Goal: Information Seeking & Learning: Check status

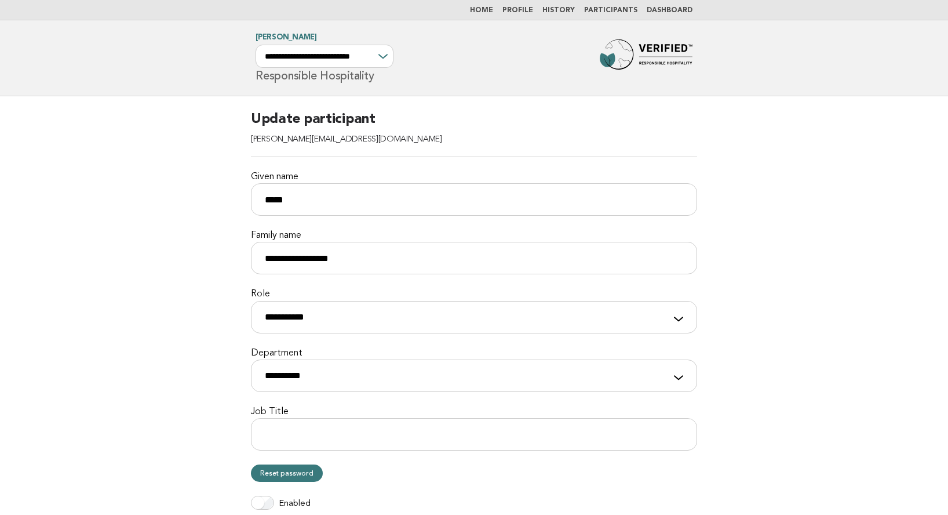
scroll to position [222, 0]
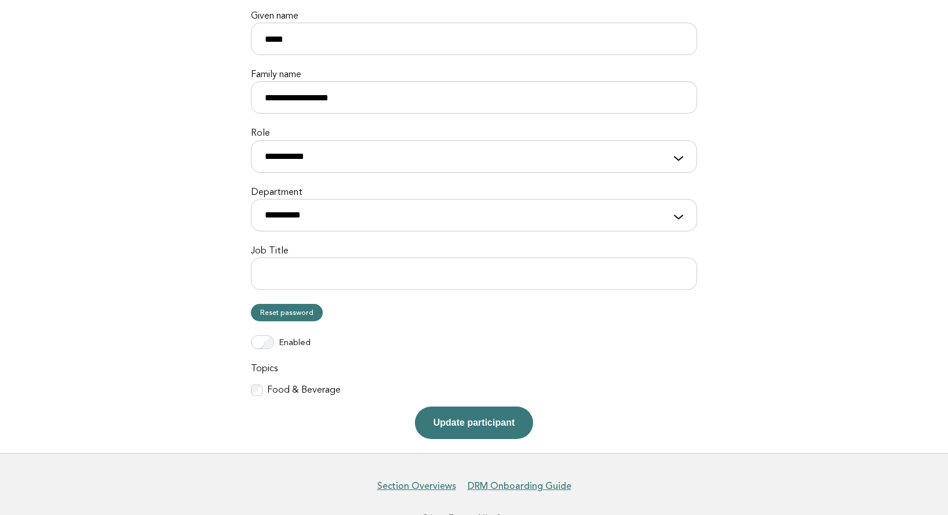
scroll to position [162, 0]
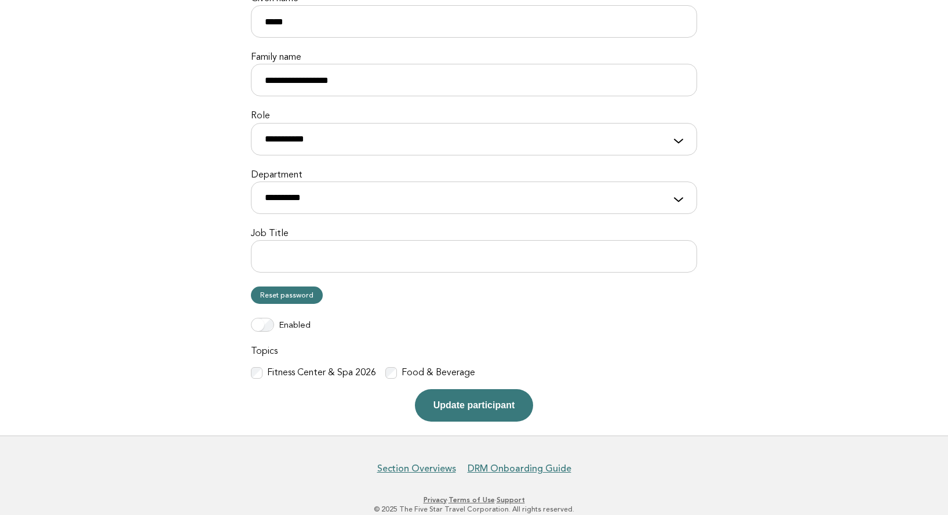
scroll to position [201, 0]
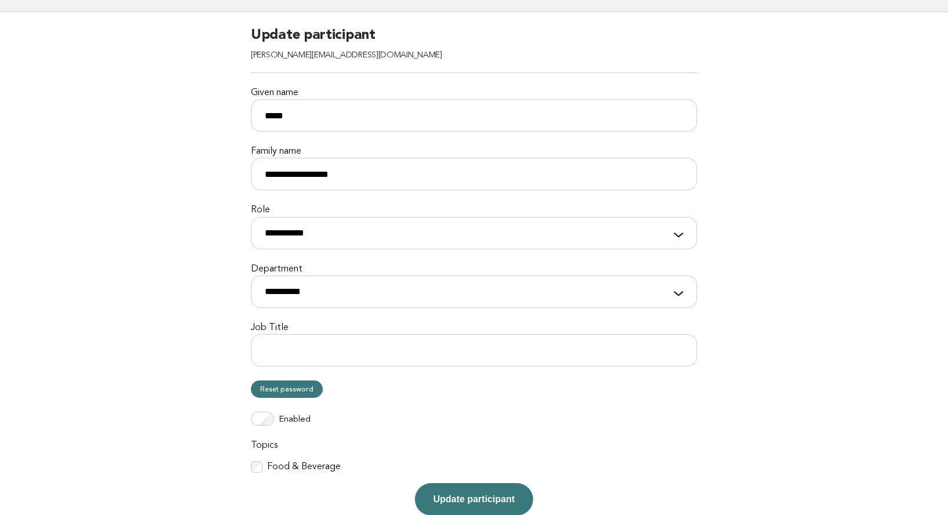
scroll to position [201, 0]
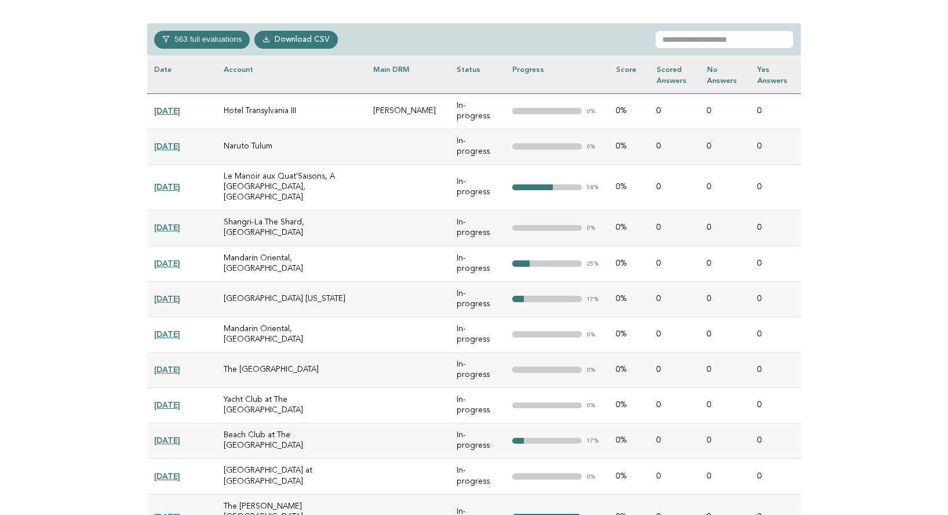
scroll to position [535, 0]
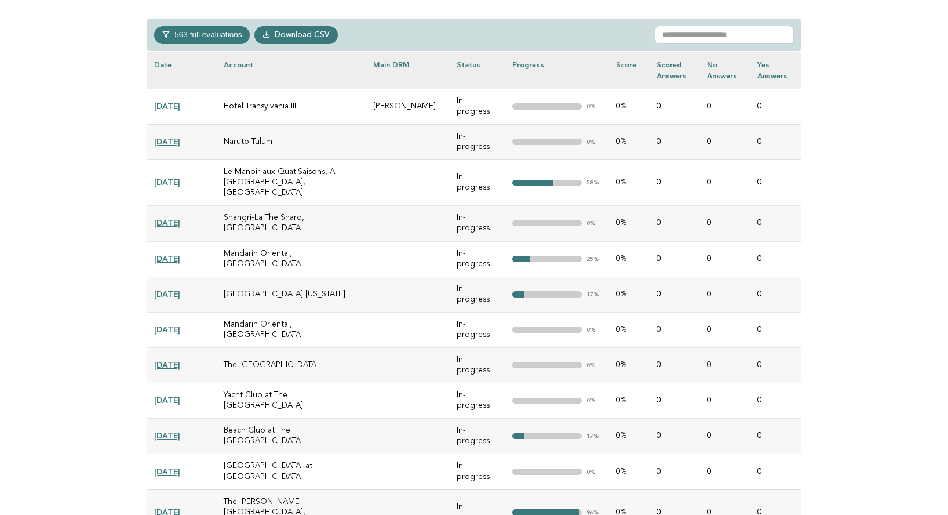
click at [177, 101] on link "2025-08-01" at bounding box center [167, 105] width 26 height 9
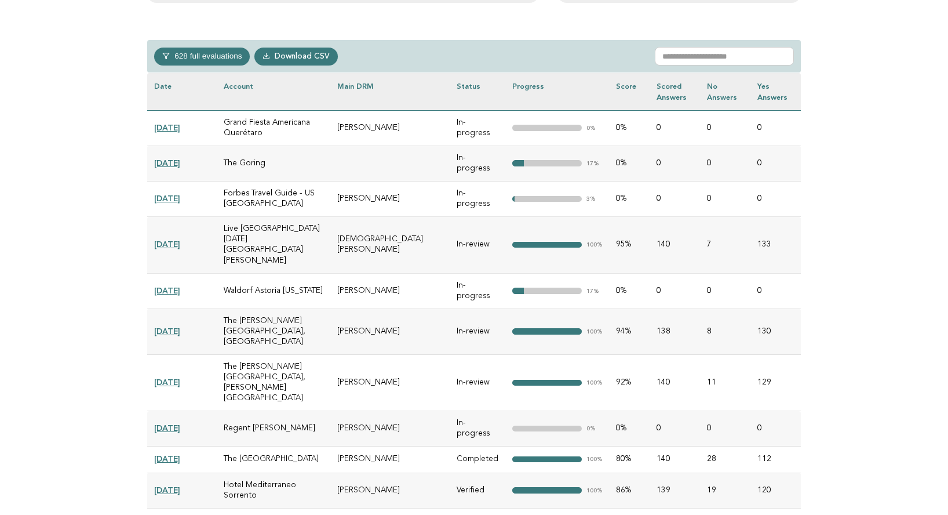
scroll to position [518, 0]
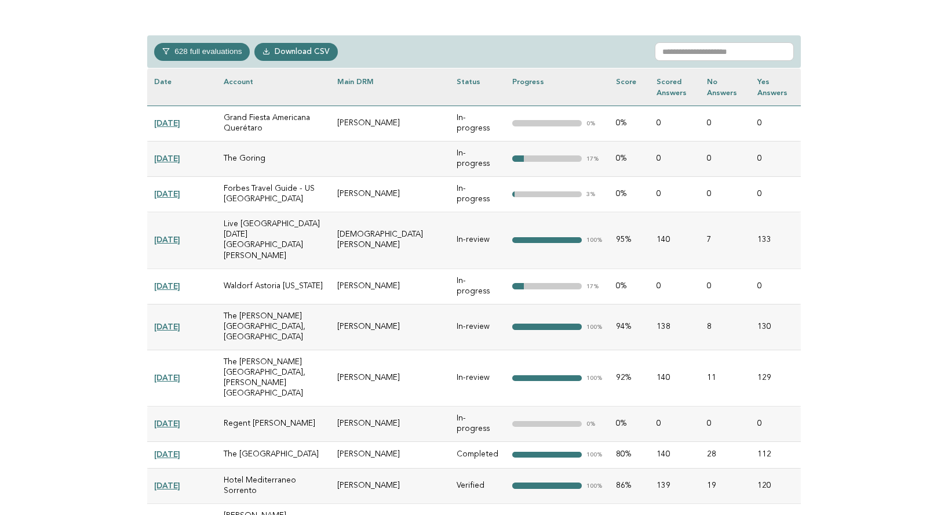
click at [173, 154] on link "[DATE]" at bounding box center [167, 158] width 26 height 9
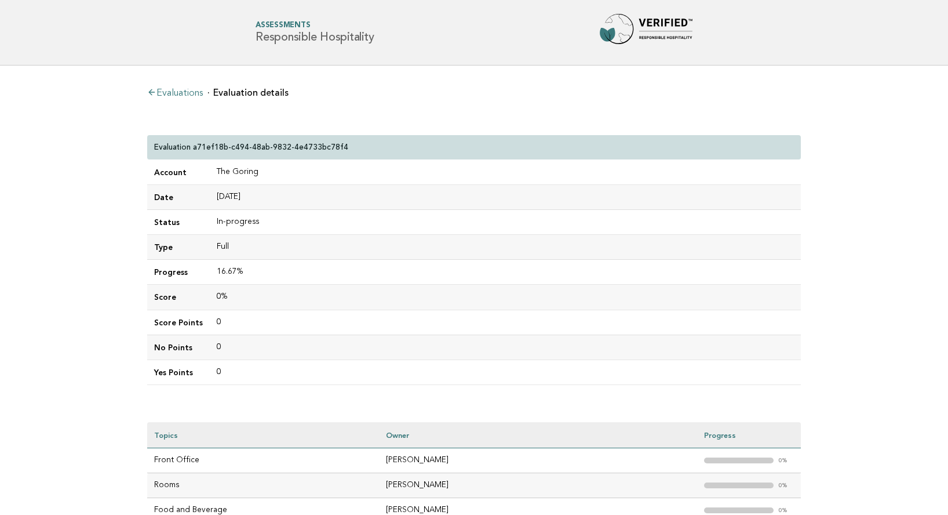
click at [189, 90] on link "Evaluations" at bounding box center [175, 93] width 56 height 9
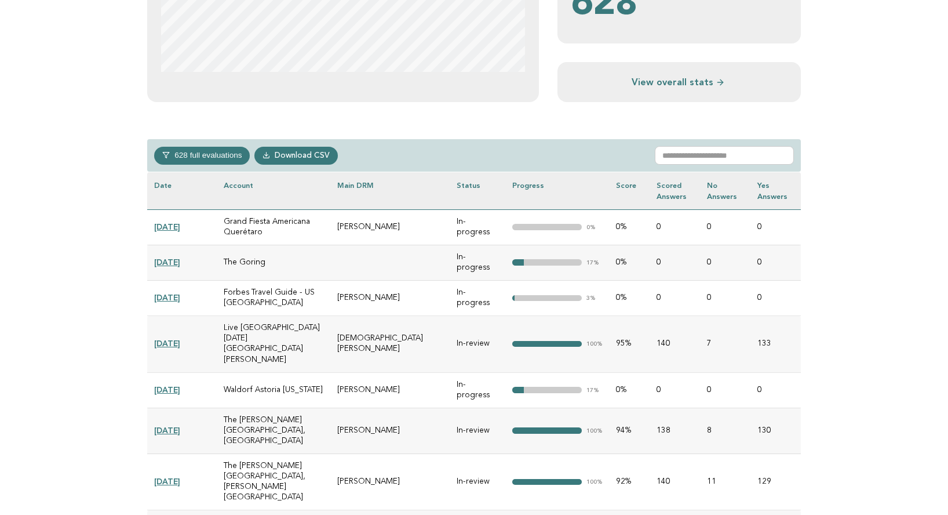
scroll to position [426, 0]
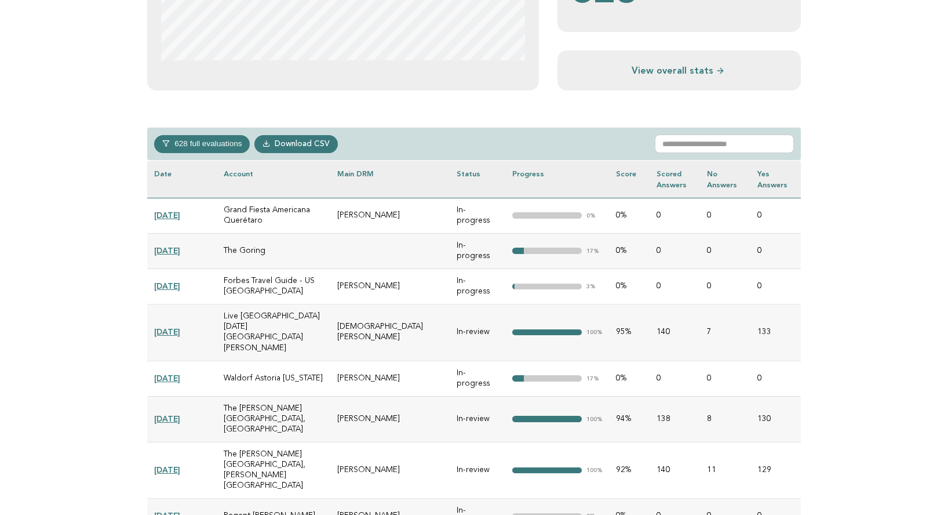
click at [180, 327] on link "[DATE]" at bounding box center [167, 331] width 26 height 9
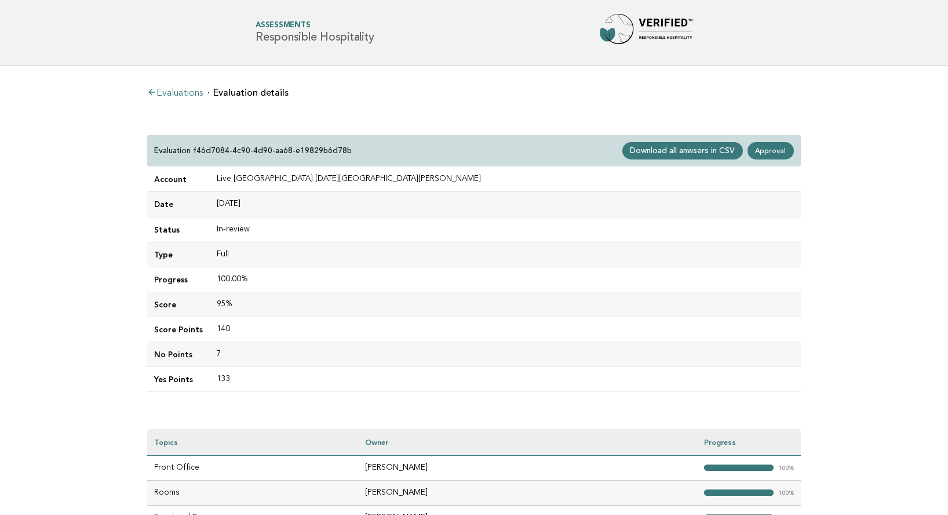
click at [178, 90] on link "Evaluations" at bounding box center [175, 93] width 56 height 9
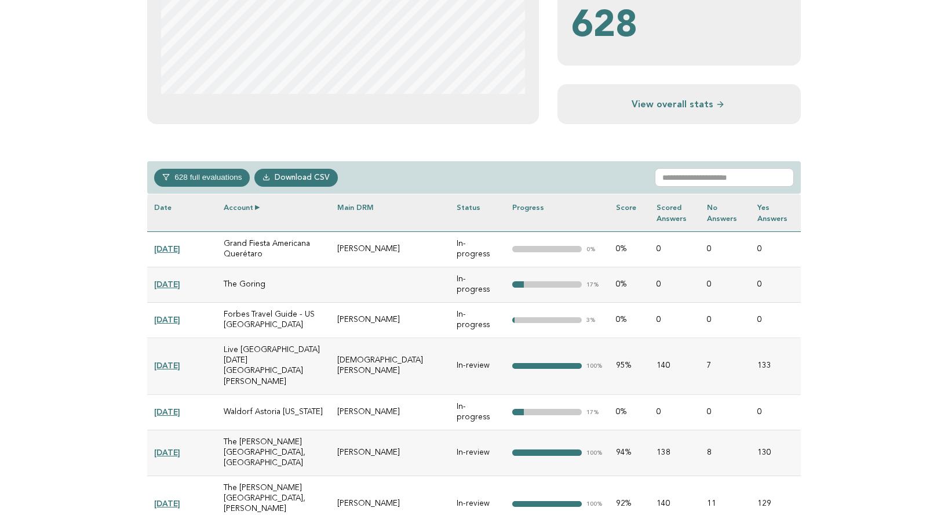
scroll to position [402, 0]
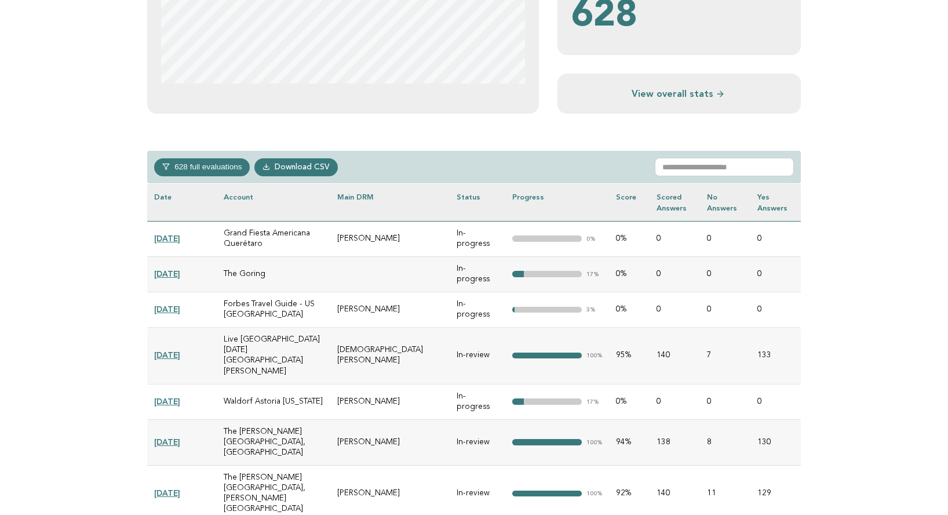
click at [203, 165] on button "628 full evaluations" at bounding box center [202, 166] width 96 height 17
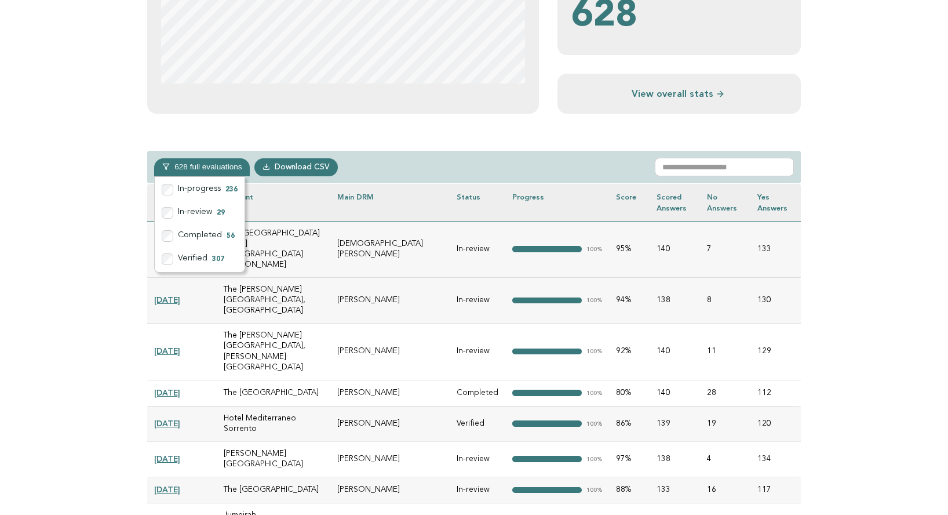
click at [399, 278] on td "[PERSON_NAME]" at bounding box center [389, 301] width 119 height 46
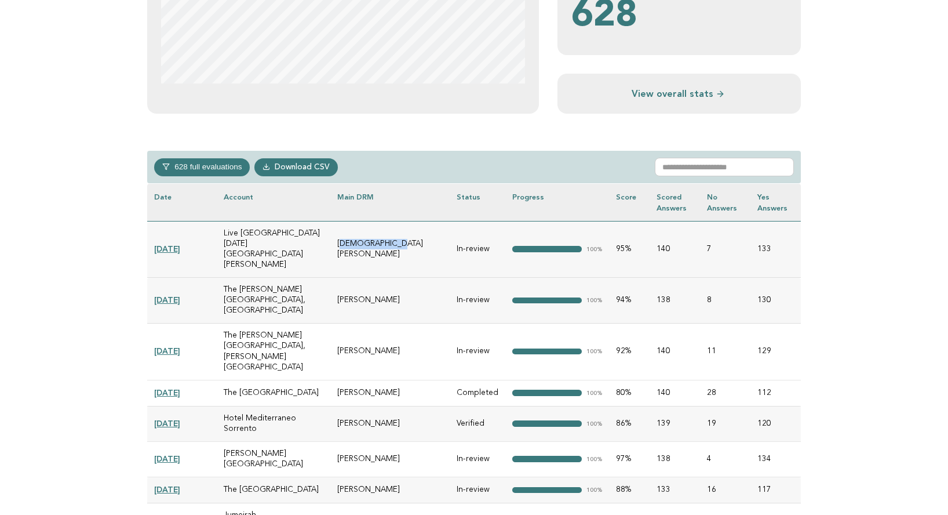
drag, startPoint x: 352, startPoint y: 239, endPoint x: 404, endPoint y: 238, distance: 52.2
click at [406, 238] on td "[DEMOGRAPHIC_DATA][PERSON_NAME]" at bounding box center [389, 249] width 119 height 56
click at [355, 237] on td "[DEMOGRAPHIC_DATA][PERSON_NAME]" at bounding box center [389, 249] width 119 height 56
drag, startPoint x: 224, startPoint y: 235, endPoint x: 291, endPoint y: 242, distance: 67.0
click at [291, 242] on td "Live [GEOGRAPHIC_DATA] [DATE][GEOGRAPHIC_DATA][PERSON_NAME]" at bounding box center [274, 249] width 114 height 56
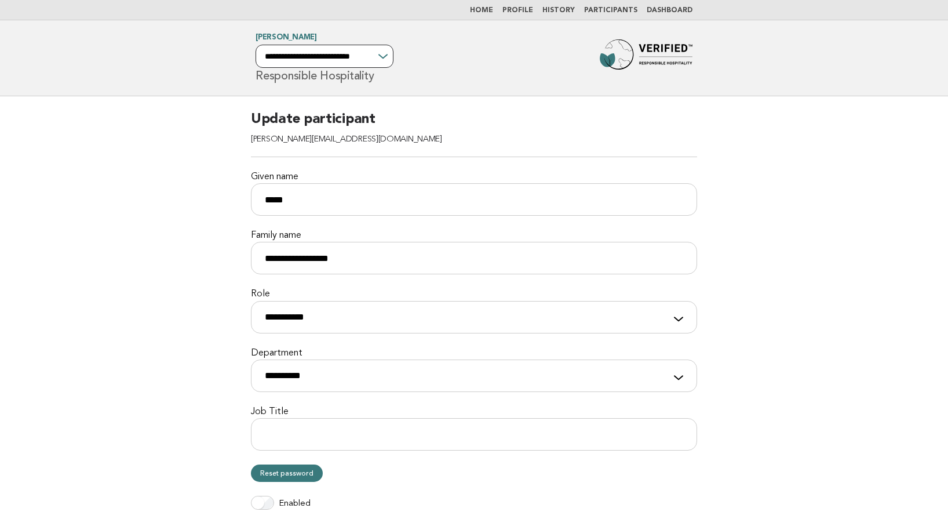
click at [372, 56] on select "**********" at bounding box center [325, 56] width 138 height 23
